Goal: Check status: Check status

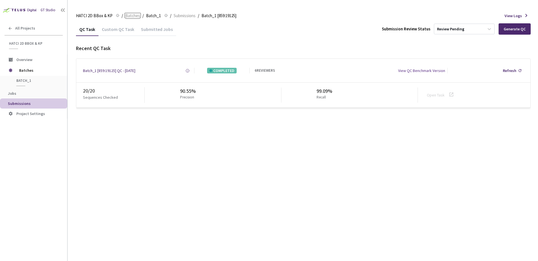
click at [136, 15] on span "Batches" at bounding box center [132, 15] width 15 height 7
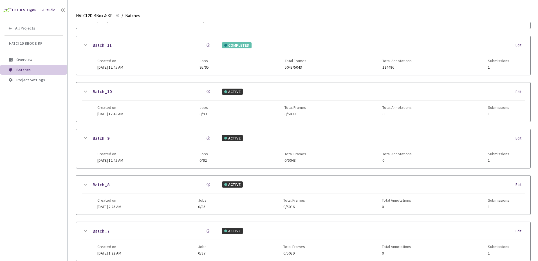
scroll to position [270, 0]
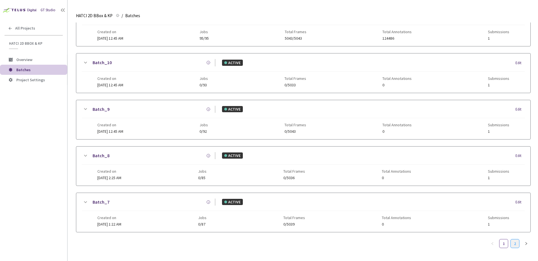
click at [518, 240] on link "2" at bounding box center [515, 244] width 8 height 8
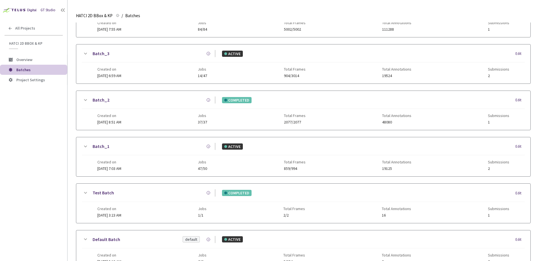
scroll to position [89, 0]
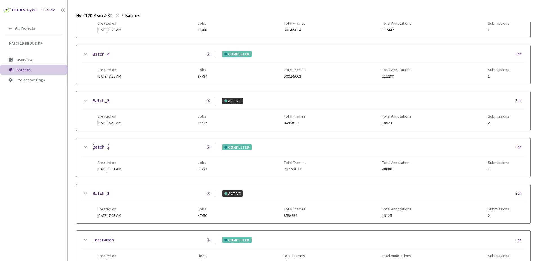
click at [103, 144] on link "Batch_2" at bounding box center [101, 147] width 17 height 7
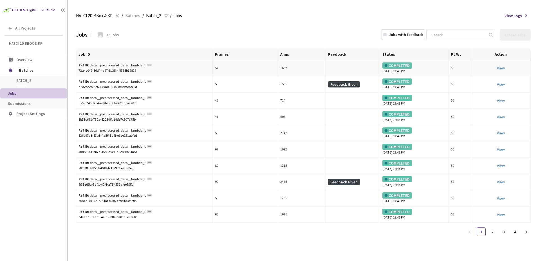
drag, startPoint x: 200, startPoint y: 66, endPoint x: 198, endPoint y: 62, distance: 5.1
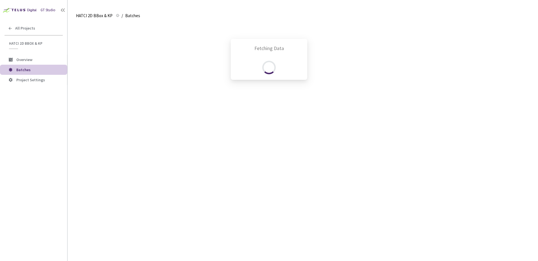
scroll to position [178, 0]
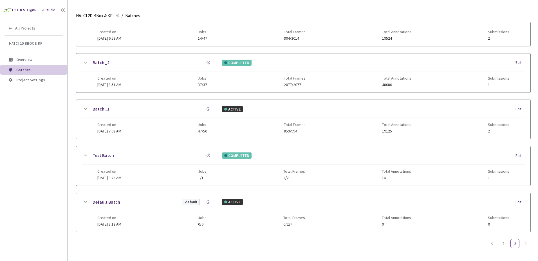
click at [83, 60] on icon at bounding box center [85, 62] width 7 height 7
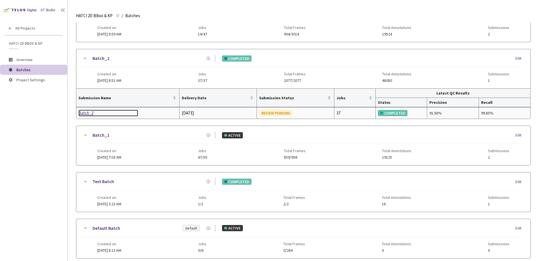
click at [91, 114] on div "Batch_2" at bounding box center [109, 113] width 60 height 7
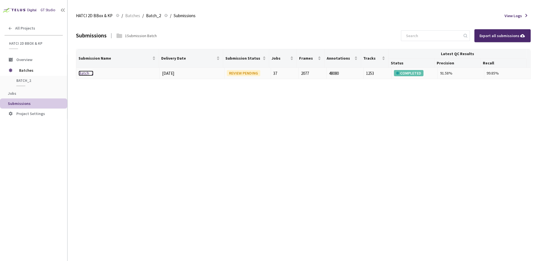
click at [89, 73] on link "Batch_2" at bounding box center [86, 73] width 15 height 5
drag, startPoint x: 168, startPoint y: 78, endPoint x: 278, endPoint y: 78, distance: 110.0
click at [275, 78] on tr "Batch_2 11 Aug, 2025 REVIEW PENDING 37 2077 48080 1253 COMPLETED 91.58% 99.85%" at bounding box center [303, 74] width 455 height 12
drag, startPoint x: 407, startPoint y: 97, endPoint x: 386, endPoint y: 99, distance: 21.8
click at [406, 97] on div "Submissions 1 Submission Batch Export all submissions Submission Name Delivery …" at bounding box center [303, 142] width 455 height 239
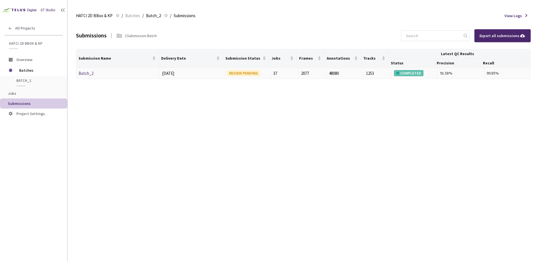
click at [92, 77] on td "Batch_2" at bounding box center [118, 74] width 84 height 12
click at [90, 75] on link "Batch_2" at bounding box center [86, 73] width 15 height 5
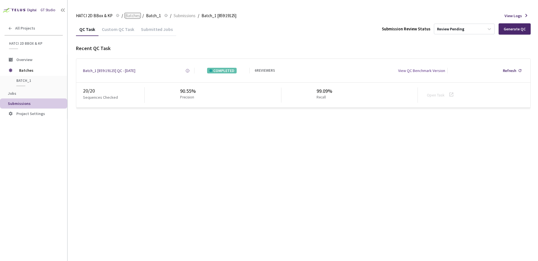
click at [135, 17] on span "Batches" at bounding box center [132, 15] width 15 height 7
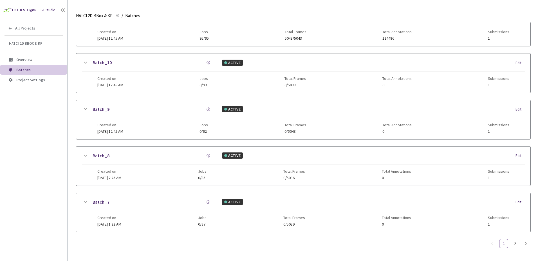
scroll to position [270, 0]
click at [515, 240] on link "2" at bounding box center [515, 244] width 8 height 8
click at [100, 107] on link "Batch_1" at bounding box center [101, 109] width 17 height 7
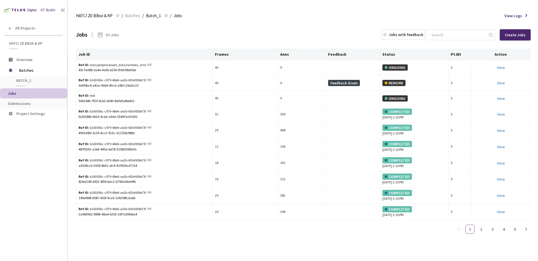
drag, startPoint x: 118, startPoint y: 35, endPoint x: 123, endPoint y: 33, distance: 5.3
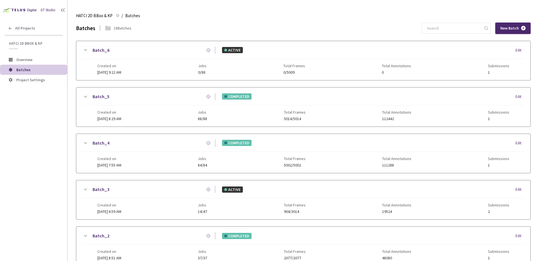
scroll to position [178, 0]
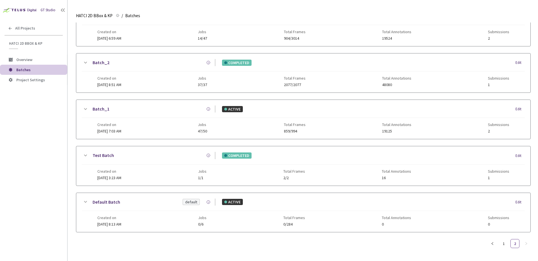
click at [84, 106] on icon at bounding box center [85, 109] width 7 height 7
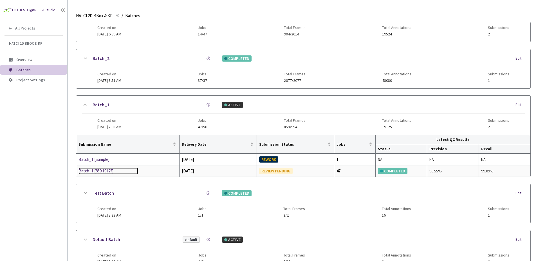
click at [102, 169] on div "Batch_1 [859:19125]" at bounding box center [109, 171] width 60 height 7
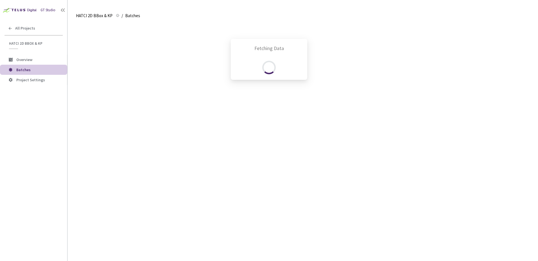
scroll to position [178, 0]
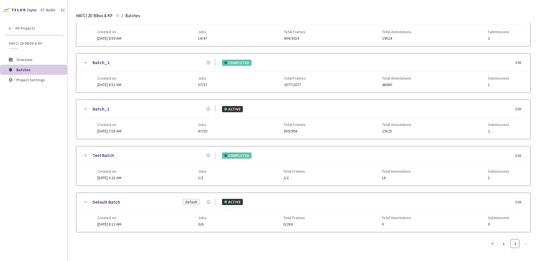
click at [86, 59] on icon at bounding box center [85, 62] width 7 height 7
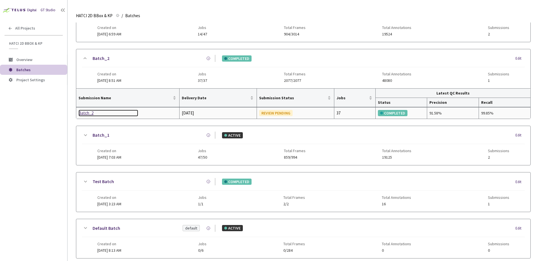
click at [83, 114] on div "Batch_2" at bounding box center [109, 113] width 60 height 7
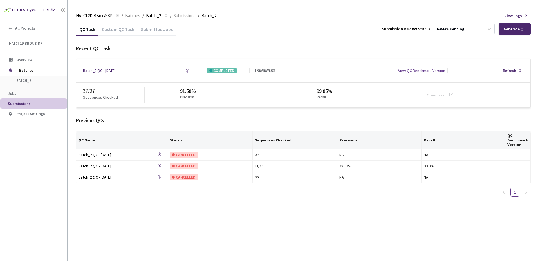
click at [438, 98] on div "Open Task" at bounding box center [437, 95] width 21 height 6
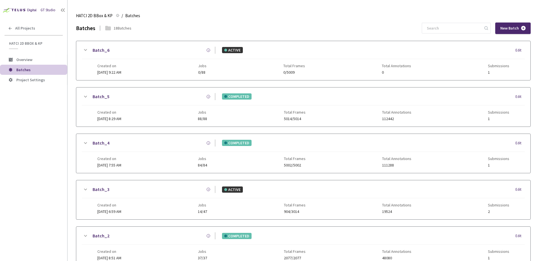
scroll to position [178, 0]
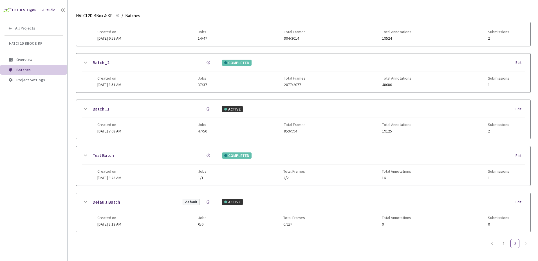
click at [85, 108] on icon at bounding box center [85, 109] width 3 height 2
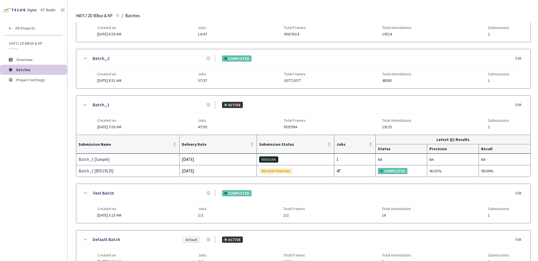
click at [85, 58] on icon at bounding box center [85, 58] width 7 height 7
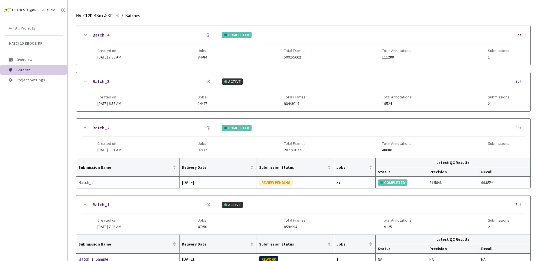
scroll to position [93, 0]
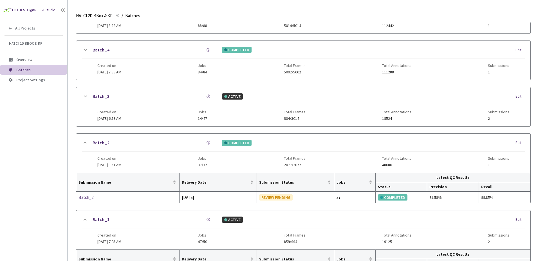
click at [84, 96] on icon at bounding box center [85, 96] width 7 height 7
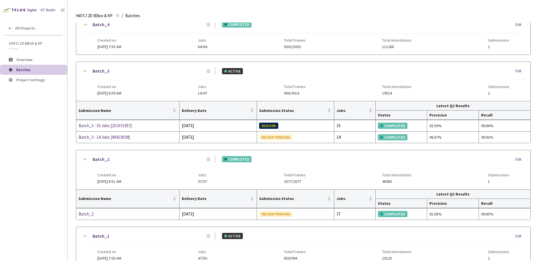
scroll to position [90, 0]
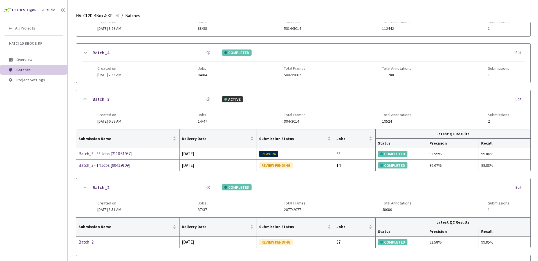
click at [84, 50] on icon at bounding box center [85, 53] width 7 height 7
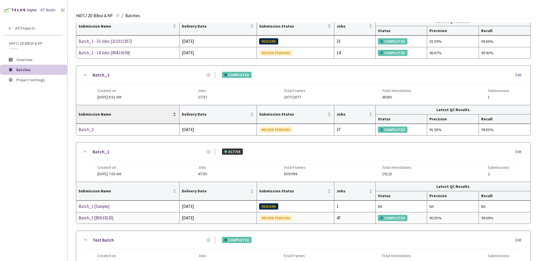
scroll to position [231, 0]
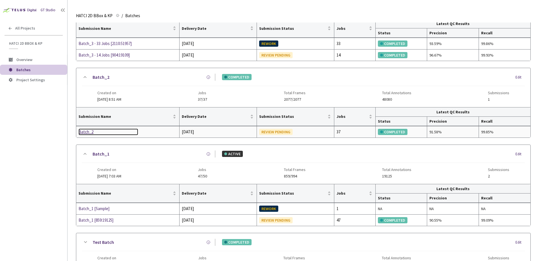
click at [92, 130] on div "Batch_2" at bounding box center [109, 132] width 60 height 7
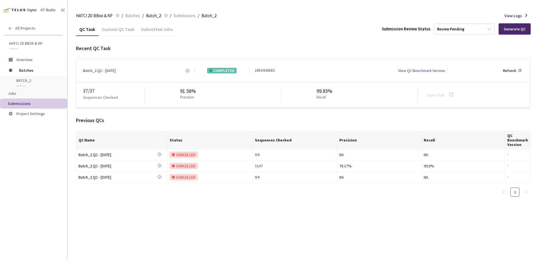
click at [114, 31] on div "Custom QC Task" at bounding box center [118, 31] width 39 height 10
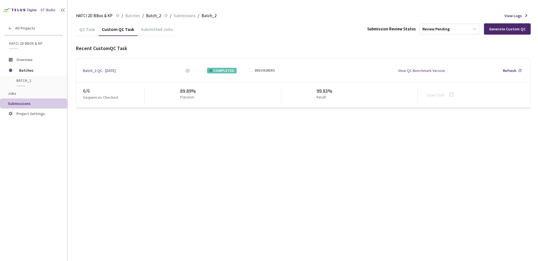
click at [144, 30] on div "Submitted Jobs" at bounding box center [157, 31] width 39 height 10
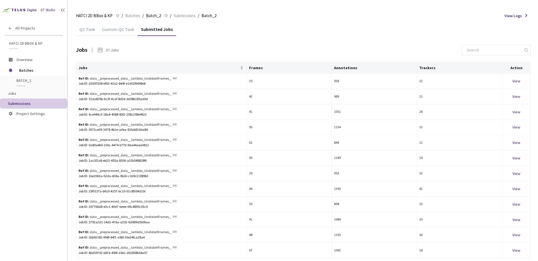
click at [124, 31] on div "Custom QC Task" at bounding box center [118, 31] width 39 height 10
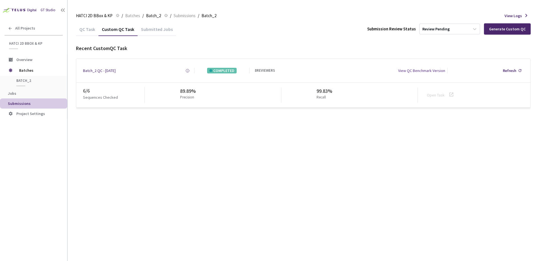
click at [88, 32] on div "QC Task" at bounding box center [87, 31] width 23 height 10
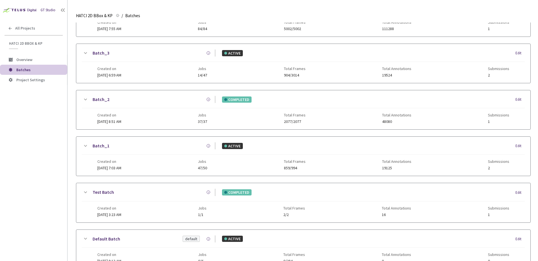
scroll to position [149, 0]
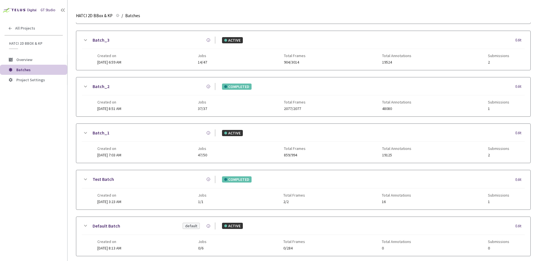
click at [84, 133] on icon at bounding box center [85, 133] width 7 height 7
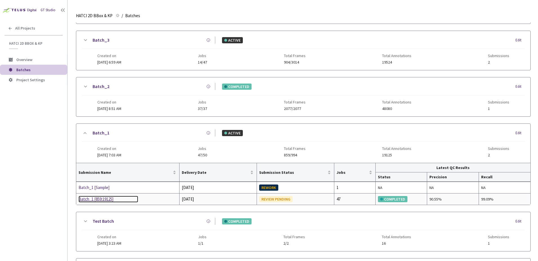
click at [109, 202] on div "Batch_1 [859:19125]" at bounding box center [109, 199] width 60 height 7
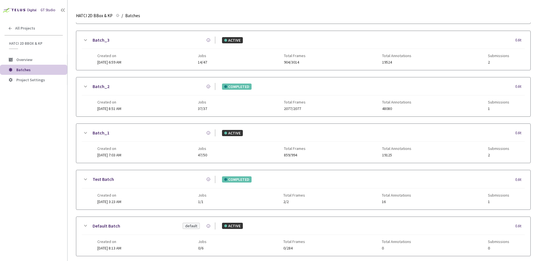
scroll to position [121, 0]
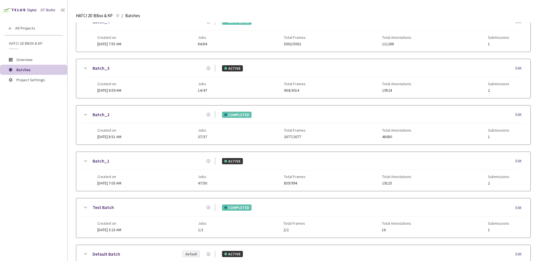
click at [83, 112] on icon at bounding box center [85, 114] width 7 height 7
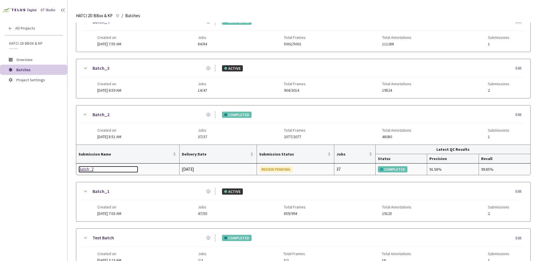
click at [81, 171] on div "Batch_2" at bounding box center [109, 169] width 60 height 7
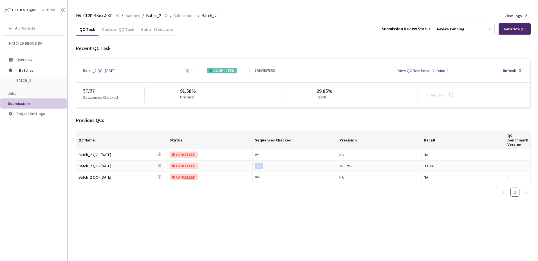
drag, startPoint x: 267, startPoint y: 169, endPoint x: 256, endPoint y: 165, distance: 11.9
click at [256, 165] on div "11 / 37" at bounding box center [295, 166] width 80 height 5
drag, startPoint x: 251, startPoint y: 166, endPoint x: 279, endPoint y: 166, distance: 27.9
click at [279, 166] on tr "Batch_2 QC - 08 May, 2025 Batch_2 QC - 08 May, 2025 Created at 08 May, 2025 at …" at bounding box center [303, 166] width 455 height 11
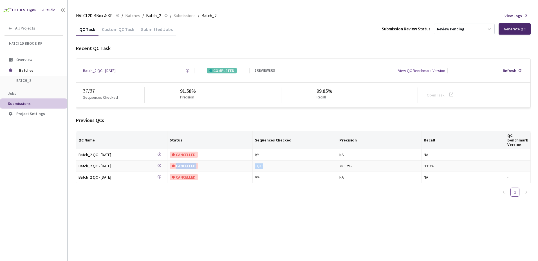
drag, startPoint x: 279, startPoint y: 166, endPoint x: 282, endPoint y: 166, distance: 3.1
click at [279, 166] on div "11 / 37" at bounding box center [295, 166] width 80 height 5
drag, startPoint x: 282, startPoint y: 166, endPoint x: 277, endPoint y: 167, distance: 5.7
click at [277, 167] on div "11 / 37" at bounding box center [295, 166] width 80 height 5
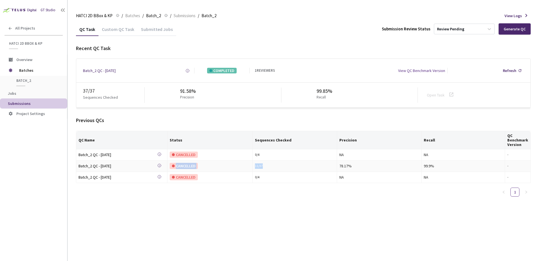
drag, startPoint x: 287, startPoint y: 167, endPoint x: 238, endPoint y: 166, distance: 48.7
click at [238, 166] on tr "Batch_2 QC - 08 May, 2025 Batch_2 QC - 08 May, 2025 Created at 08 May, 2025 at …" at bounding box center [303, 166] width 455 height 11
drag, startPoint x: 336, startPoint y: 63, endPoint x: 533, endPoint y: 66, distance: 196.8
click at [337, 63] on div "Batch_2 QC - [DATE] Created at [DATE] 10:11 AM EDT Created by [PERSON_NAME] Fra…" at bounding box center [303, 71] width 454 height 24
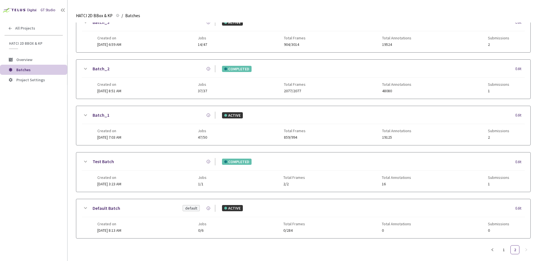
scroll to position [178, 0]
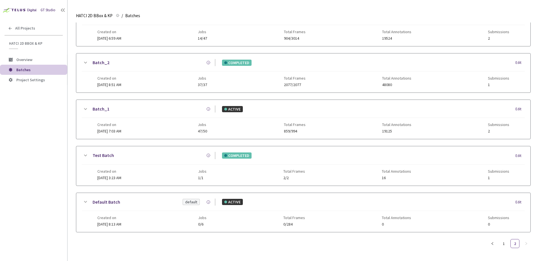
drag, startPoint x: 84, startPoint y: 57, endPoint x: 97, endPoint y: 85, distance: 30.4
click at [84, 59] on icon at bounding box center [85, 62] width 7 height 7
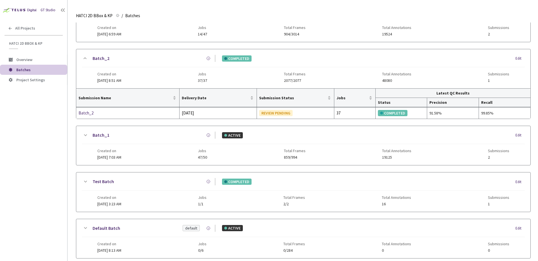
click at [84, 137] on icon at bounding box center [85, 135] width 7 height 7
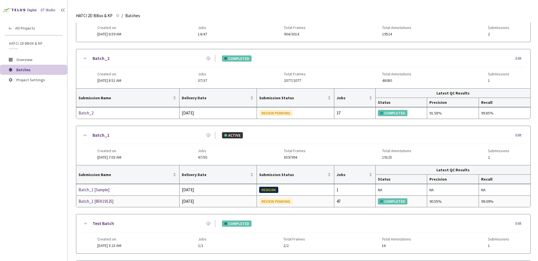
drag, startPoint x: 184, startPoint y: 200, endPoint x: 203, endPoint y: 201, distance: 18.9
click at [203, 201] on div "[DATE]" at bounding box center [218, 201] width 73 height 7
drag, startPoint x: 203, startPoint y: 201, endPoint x: 209, endPoint y: 201, distance: 5.9
click at [203, 201] on div "[DATE]" at bounding box center [218, 201] width 73 height 7
drag, startPoint x: 209, startPoint y: 201, endPoint x: 183, endPoint y: 200, distance: 25.9
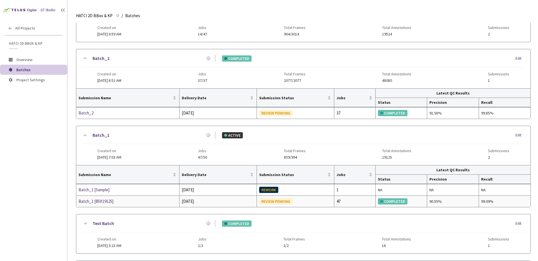
click at [183, 200] on div "[DATE]" at bounding box center [218, 201] width 73 height 7
drag, startPoint x: 186, startPoint y: 200, endPoint x: 180, endPoint y: 200, distance: 6.5
click at [180, 200] on td "[DATE]" at bounding box center [218, 201] width 77 height 11
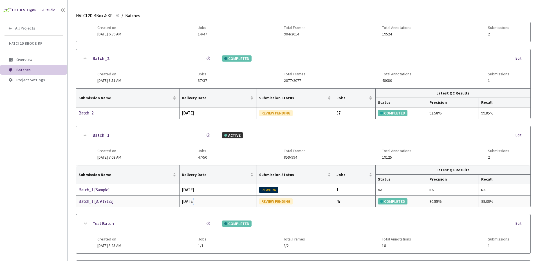
drag, startPoint x: 192, startPoint y: 200, endPoint x: 207, endPoint y: 200, distance: 14.4
click at [193, 200] on div "[DATE]" at bounding box center [218, 201] width 73 height 7
click at [302, 202] on div "REVIEW PENDING" at bounding box center [295, 201] width 73 height 6
drag, startPoint x: 267, startPoint y: 202, endPoint x: 301, endPoint y: 202, distance: 34.1
click at [300, 202] on div "REVIEW PENDING" at bounding box center [295, 201] width 73 height 6
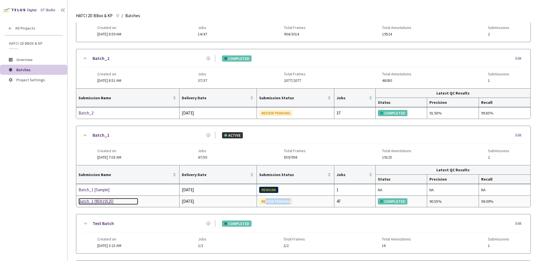
click at [94, 200] on div "Batch_1 [859:19125]" at bounding box center [109, 201] width 60 height 7
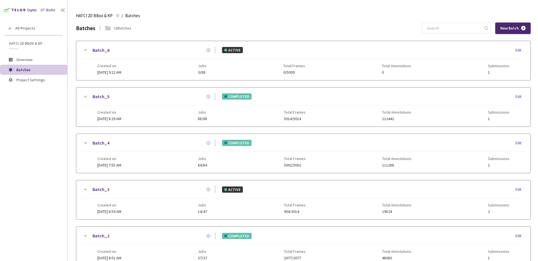
scroll to position [178, 0]
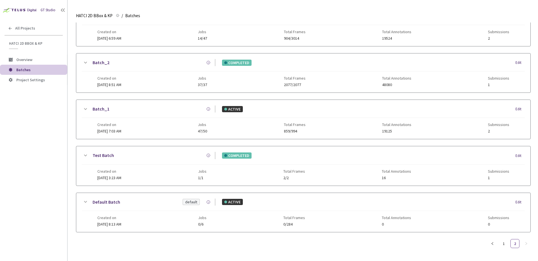
drag, startPoint x: 84, startPoint y: 106, endPoint x: 96, endPoint y: 140, distance: 36.6
click at [84, 106] on icon at bounding box center [85, 109] width 7 height 7
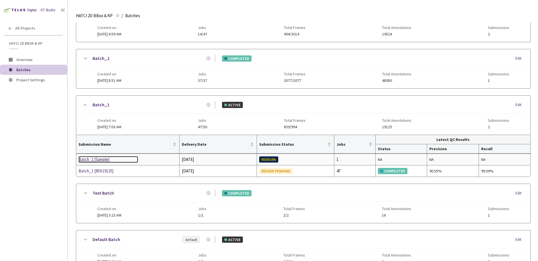
click at [94, 160] on div "Batch_1 [Sample]" at bounding box center [109, 159] width 60 height 7
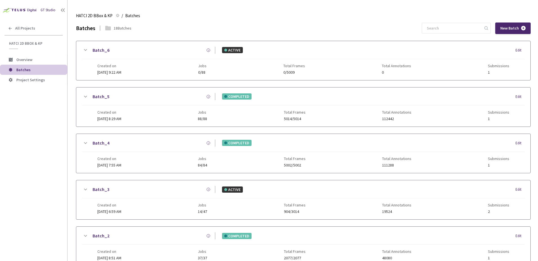
scroll to position [178, 0]
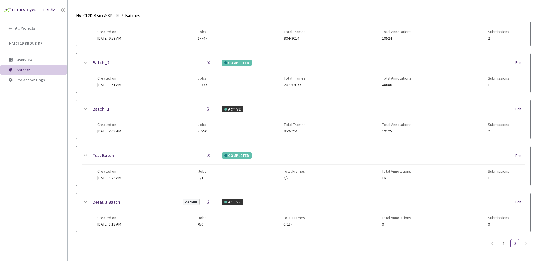
click at [86, 59] on icon at bounding box center [85, 62] width 7 height 7
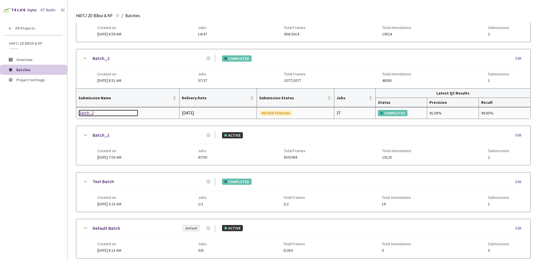
click at [84, 112] on div "Batch_2" at bounding box center [109, 113] width 60 height 7
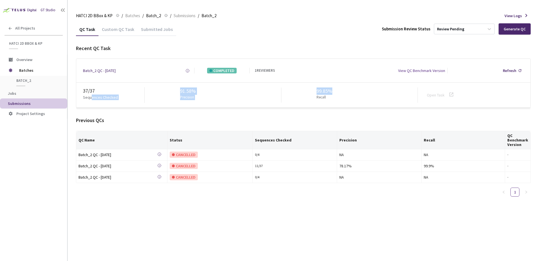
drag, startPoint x: 91, startPoint y: 98, endPoint x: 415, endPoint y: 99, distance: 323.4
click at [415, 99] on div "37 / 37 Sequences Checked 91.58% Precision 99.85% Recall Open Task" at bounding box center [303, 95] width 454 height 25
click at [415, 99] on div "99.85% Recall" at bounding box center [349, 95] width 137 height 15
drag, startPoint x: 415, startPoint y: 99, endPoint x: 107, endPoint y: 96, distance: 307.6
click at [107, 96] on div "37 / 37 Sequences Checked 91.58% Precision 99.85% Recall Open Task" at bounding box center [303, 95] width 454 height 25
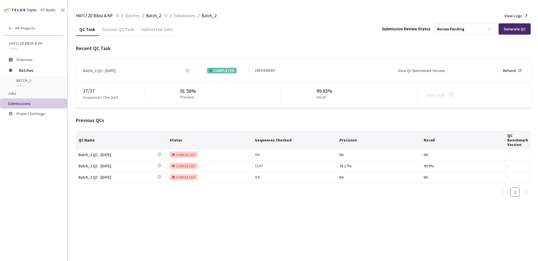
drag, startPoint x: 107, startPoint y: 96, endPoint x: 121, endPoint y: 93, distance: 14.1
click at [121, 93] on div "37 / 37" at bounding box center [113, 90] width 61 height 7
click at [506, 52] on div "Recent QC Task" at bounding box center [303, 48] width 455 height 7
click at [522, 28] on div "Generate QC" at bounding box center [515, 29] width 22 height 5
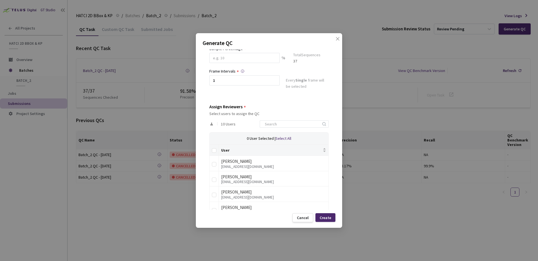
scroll to position [56, 0]
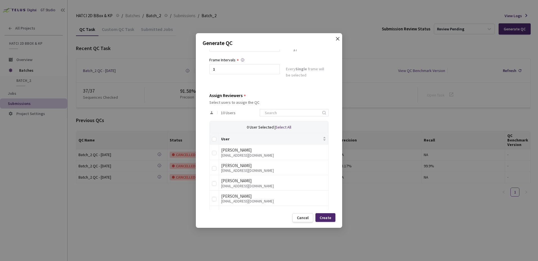
click at [334, 40] on span "Close" at bounding box center [338, 45] width 16 height 16
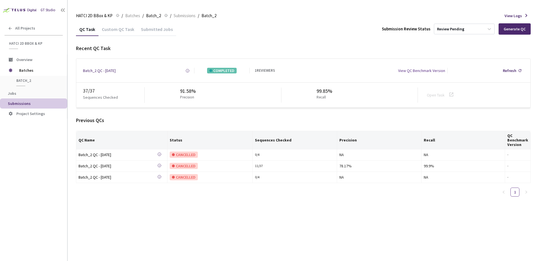
click at [299, 37] on div "QC Task Custom QC Task Submitted Jobs Submission Review Status Review Pending G…" at bounding box center [303, 112] width 455 height 179
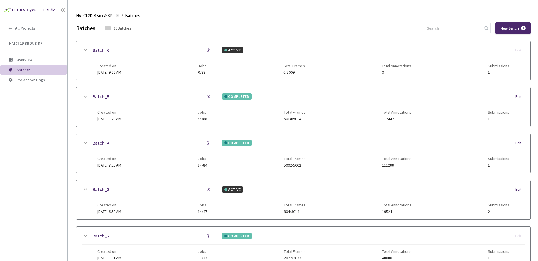
scroll to position [178, 0]
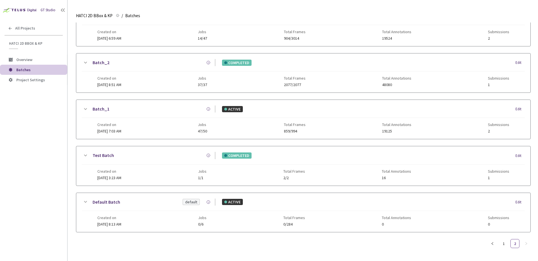
click at [85, 106] on icon at bounding box center [85, 109] width 7 height 7
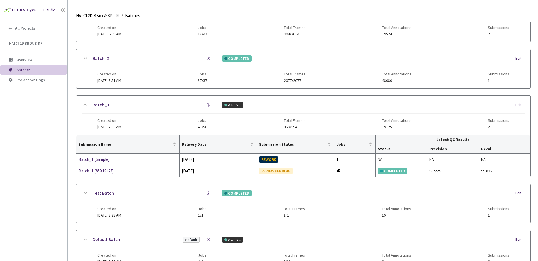
drag, startPoint x: 84, startPoint y: 59, endPoint x: 86, endPoint y: 62, distance: 3.3
click at [84, 59] on icon at bounding box center [85, 58] width 7 height 7
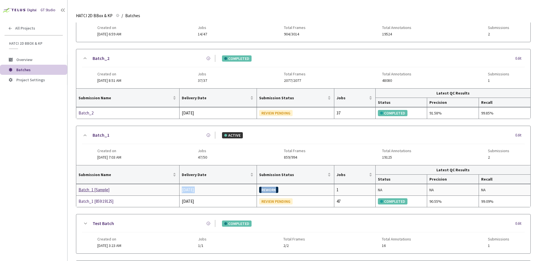
drag, startPoint x: 286, startPoint y: 191, endPoint x: 112, endPoint y: 193, distance: 173.7
click at [112, 119] on tr "Batch_1 [Sample] 09 Apr, 2025 REWORK 1 NA NA NA" at bounding box center [303, 113] width 454 height 11
drag, startPoint x: 112, startPoint y: 193, endPoint x: 96, endPoint y: 192, distance: 15.5
click at [96, 192] on div "Batch_1 [Sample]" at bounding box center [109, 190] width 60 height 7
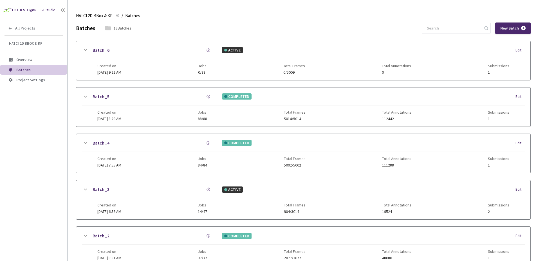
scroll to position [178, 0]
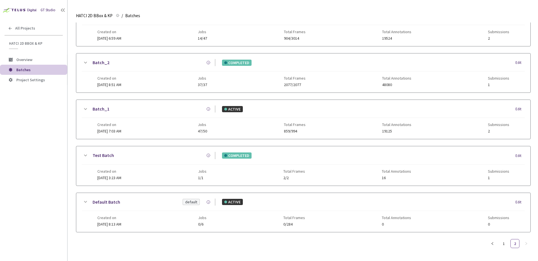
click at [86, 59] on icon at bounding box center [85, 62] width 7 height 7
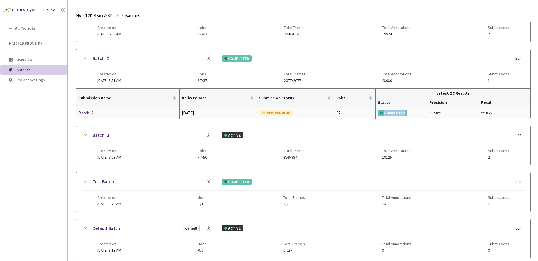
drag, startPoint x: 384, startPoint y: 112, endPoint x: 407, endPoint y: 115, distance: 23.8
click at [407, 115] on td "COMPLETED" at bounding box center [402, 113] width 52 height 11
click at [84, 134] on icon at bounding box center [85, 135] width 7 height 7
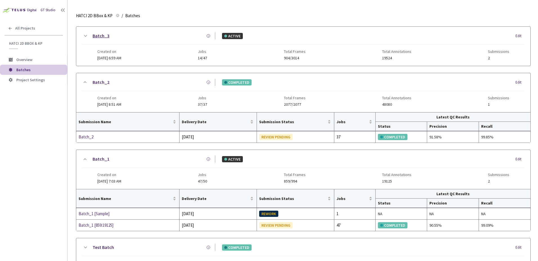
scroll to position [121, 0]
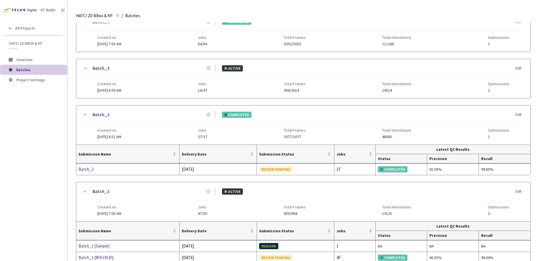
click at [85, 66] on icon at bounding box center [85, 68] width 7 height 7
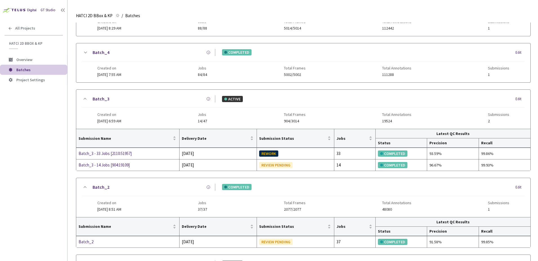
scroll to position [65, 0]
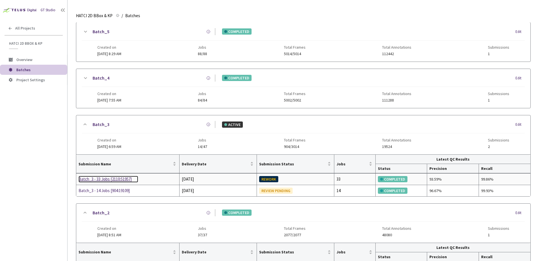
click at [115, 177] on div "Batch_3 - 33 Jobs [2110:51957]" at bounding box center [109, 179] width 60 height 7
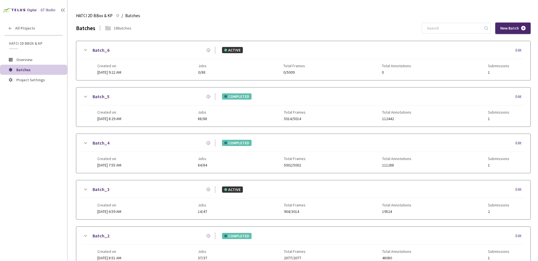
scroll to position [164, 0]
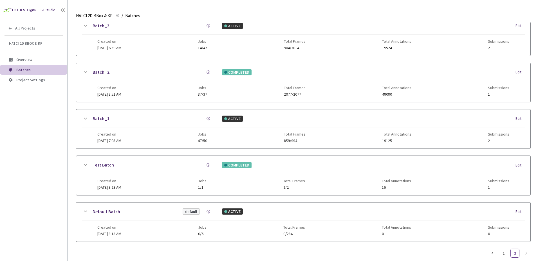
click at [87, 23] on icon at bounding box center [85, 26] width 7 height 7
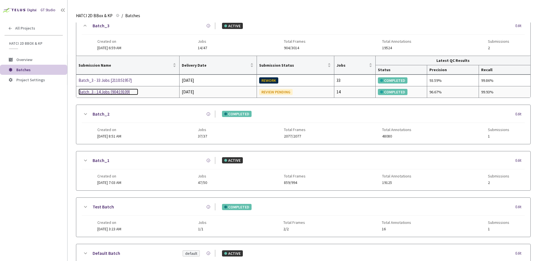
click at [110, 94] on div "Batch_3 - 14 Jobs [904:19109]" at bounding box center [109, 92] width 60 height 7
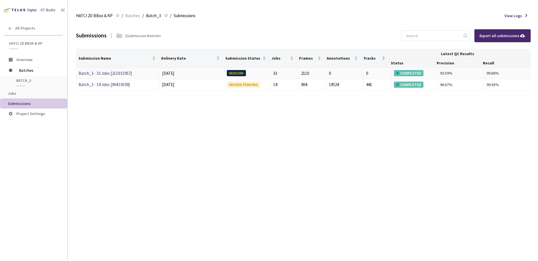
drag, startPoint x: 165, startPoint y: 73, endPoint x: 187, endPoint y: 73, distance: 22.0
click at [187, 73] on div "[DATE]" at bounding box center [192, 73] width 60 height 7
click at [187, 73] on div "10 Jul, 2025" at bounding box center [192, 73] width 60 height 7
click at [222, 103] on div "Submissions 2 Submission Batches Export all submissions Submission Name Deliver…" at bounding box center [303, 142] width 455 height 239
drag, startPoint x: 370, startPoint y: 85, endPoint x: 357, endPoint y: 85, distance: 12.4
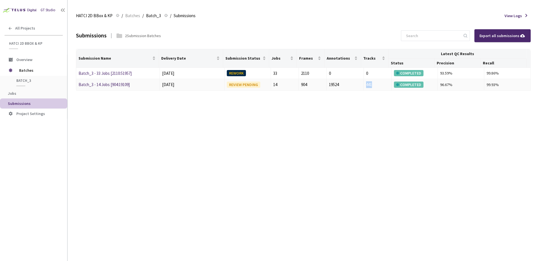
click at [357, 85] on tr "Batch_3 - 14 Jobs [904:19109] 10 Jul, 2025 REVIEW PENDING 14 904 19524 441 COMP…" at bounding box center [303, 85] width 455 height 12
drag, startPoint x: 357, startPoint y: 85, endPoint x: 342, endPoint y: 91, distance: 16.2
click at [355, 86] on div "19524" at bounding box center [345, 84] width 32 height 7
click at [305, 107] on div "Submissions 2 Submission Batches Export all submissions Submission Name Deliver…" at bounding box center [303, 142] width 455 height 239
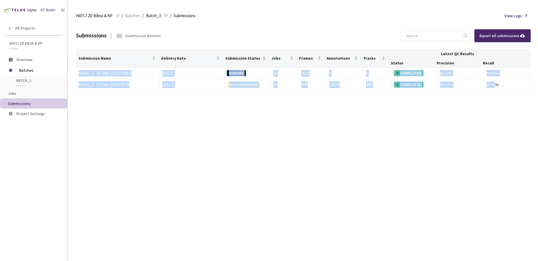
click at [305, 107] on div "Submissions 2 Submission Batches Export all submissions Submission Name Deliver…" at bounding box center [303, 142] width 455 height 239
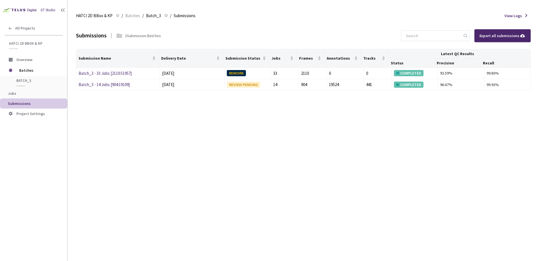
click at [305, 107] on div "Submissions 2 Submission Batches Export all submissions Submission Name Deliver…" at bounding box center [303, 142] width 455 height 239
drag, startPoint x: 305, startPoint y: 107, endPoint x: 244, endPoint y: 129, distance: 65.2
click at [244, 129] on div "Submissions 2 Submission Batches Export all submissions Submission Name Deliver…" at bounding box center [303, 142] width 455 height 239
click at [188, 135] on div "Submissions 2 Submission Batches Export all submissions Submission Name Deliver…" at bounding box center [303, 142] width 455 height 239
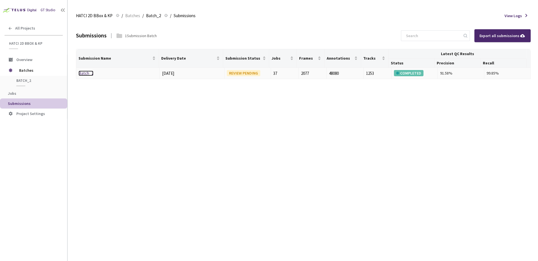
click at [86, 74] on link "Batch_2" at bounding box center [86, 73] width 15 height 5
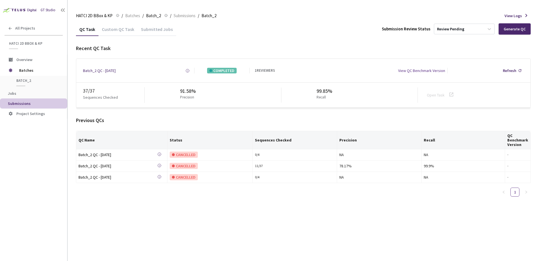
drag, startPoint x: 148, startPoint y: 29, endPoint x: 148, endPoint y: 34, distance: 5.4
click at [148, 29] on div "Submitted Jobs" at bounding box center [157, 31] width 39 height 10
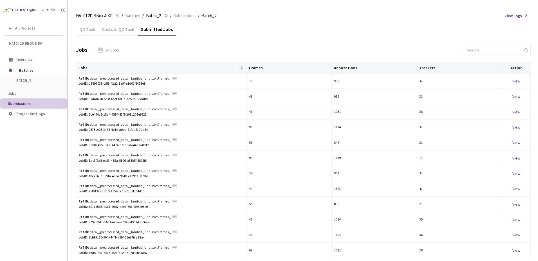
click at [86, 33] on div "QC Task" at bounding box center [87, 31] width 23 height 10
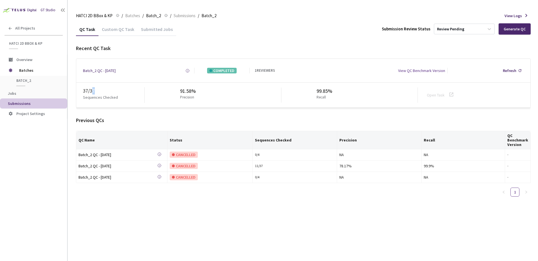
drag, startPoint x: 91, startPoint y: 91, endPoint x: 111, endPoint y: 92, distance: 19.1
click at [106, 93] on div "37 / 37" at bounding box center [113, 90] width 61 height 7
click at [127, 77] on div "Batch_2 QC - [DATE] Created at [DATE] 10:11 AM EDT Created by [PERSON_NAME] Fra…" at bounding box center [303, 71] width 454 height 24
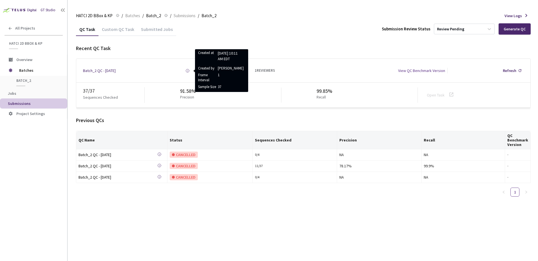
click at [151, 97] on div "91.58% Precision" at bounding box center [213, 95] width 137 height 15
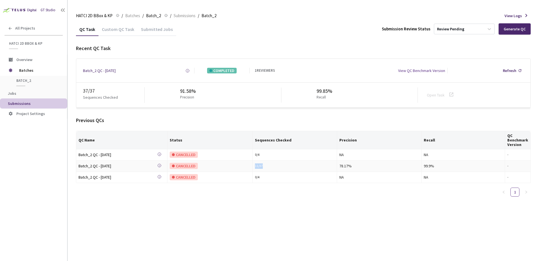
drag, startPoint x: 256, startPoint y: 167, endPoint x: 266, endPoint y: 167, distance: 10.1
click at [266, 167] on div "11 / 37" at bounding box center [295, 166] width 80 height 5
drag, startPoint x: 266, startPoint y: 167, endPoint x: 271, endPoint y: 167, distance: 4.5
click at [267, 167] on div "11 / 37" at bounding box center [295, 166] width 80 height 5
drag, startPoint x: 277, startPoint y: 167, endPoint x: 254, endPoint y: 166, distance: 23.1
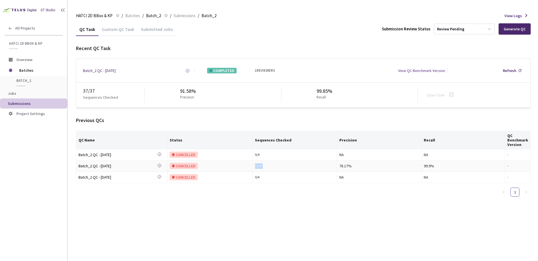
click at [254, 166] on td "11 / 37" at bounding box center [295, 166] width 84 height 11
click at [138, 120] on div "Previous QCs" at bounding box center [303, 120] width 455 height 7
drag, startPoint x: 209, startPoint y: 27, endPoint x: 83, endPoint y: 106, distance: 148.0
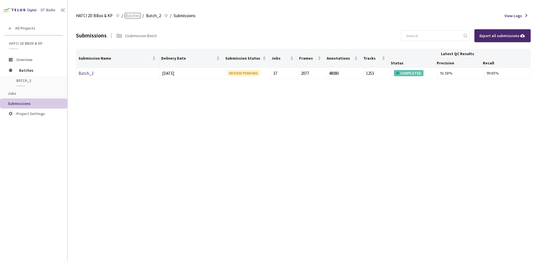
click at [133, 18] on span "Batches" at bounding box center [132, 15] width 15 height 7
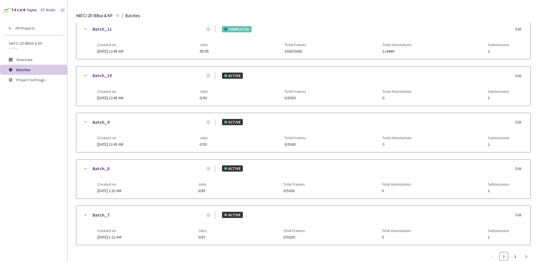
scroll to position [270, 0]
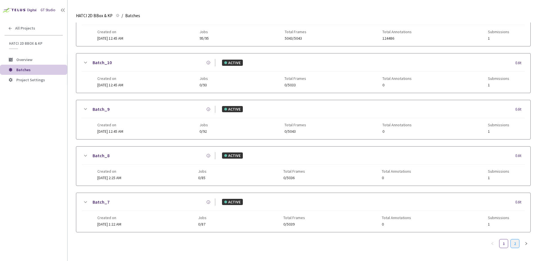
click at [513, 240] on link "2" at bounding box center [515, 244] width 8 height 8
click at [84, 108] on icon at bounding box center [85, 109] width 7 height 7
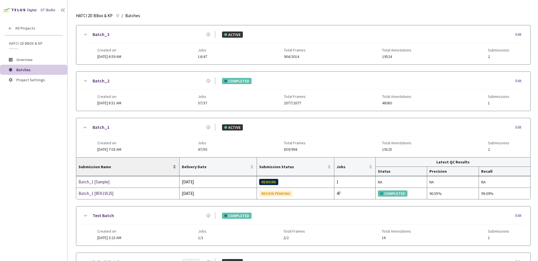
scroll to position [145, 0]
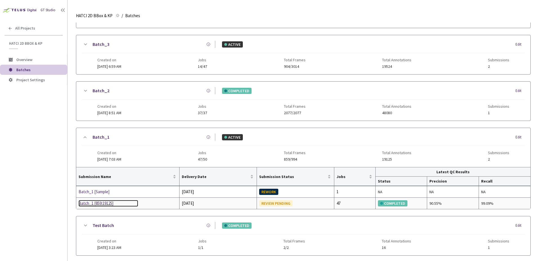
click at [93, 200] on div "Batch_1 [859:19125]" at bounding box center [109, 203] width 60 height 7
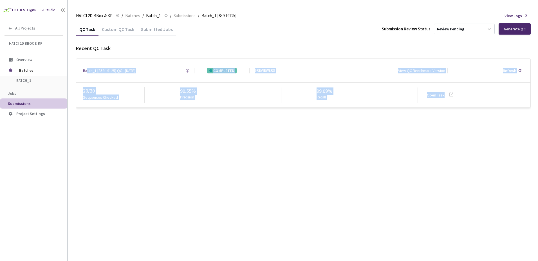
drag, startPoint x: 88, startPoint y: 74, endPoint x: 479, endPoint y: 136, distance: 396.3
click at [479, 136] on div "QC Task Custom QC Task Submitted Jobs Submission Review Status Review Pending G…" at bounding box center [303, 142] width 455 height 239
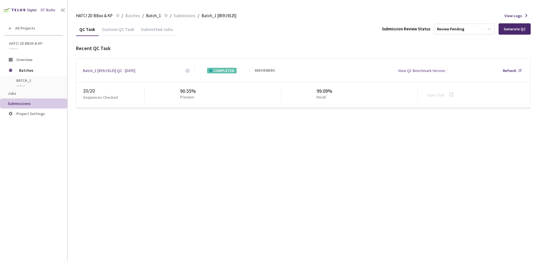
click at [479, 136] on div "QC Task Custom QC Task Submitted Jobs Submission Review Status Review Pending G…" at bounding box center [303, 142] width 455 height 239
drag, startPoint x: 195, startPoint y: 90, endPoint x: 174, endPoint y: 89, distance: 20.5
click at [174, 89] on div "90.55% Precision" at bounding box center [213, 95] width 137 height 15
drag, startPoint x: 174, startPoint y: 89, endPoint x: 139, endPoint y: 91, distance: 35.3
click at [175, 89] on div "90.55% Precision" at bounding box center [213, 95] width 137 height 15
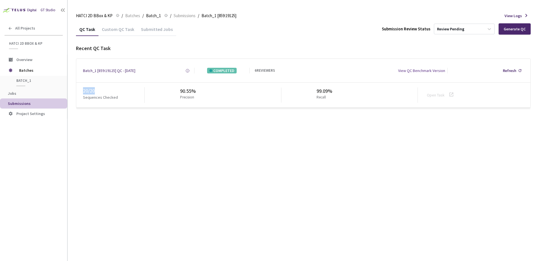
drag, startPoint x: 91, startPoint y: 87, endPoint x: 73, endPoint y: 85, distance: 19.0
click at [73, 85] on main "HATCI 2D BBox & KP HATCI 2D BBox & KP / Batches / Batch_1 Batch_1 / Submissions…" at bounding box center [303, 130] width 471 height 261
drag, startPoint x: 73, startPoint y: 85, endPoint x: 85, endPoint y: 90, distance: 13.3
click at [85, 89] on div "20 / 20" at bounding box center [113, 90] width 61 height 7
click at [82, 91] on div "20 / 20 Sequences Checked 90.55% Precision 99.09% Recall Open Task" at bounding box center [303, 95] width 454 height 25
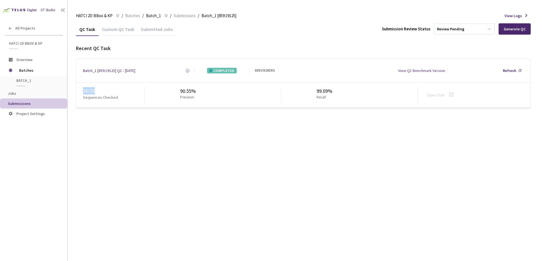
click at [82, 92] on div "20 / 20 Sequences Checked 90.55% Precision 99.09% Recall Open Task" at bounding box center [303, 95] width 454 height 25
click at [110, 102] on div "Sequences Checked" at bounding box center [113, 99] width 61 height 8
